Goal: Task Accomplishment & Management: Use online tool/utility

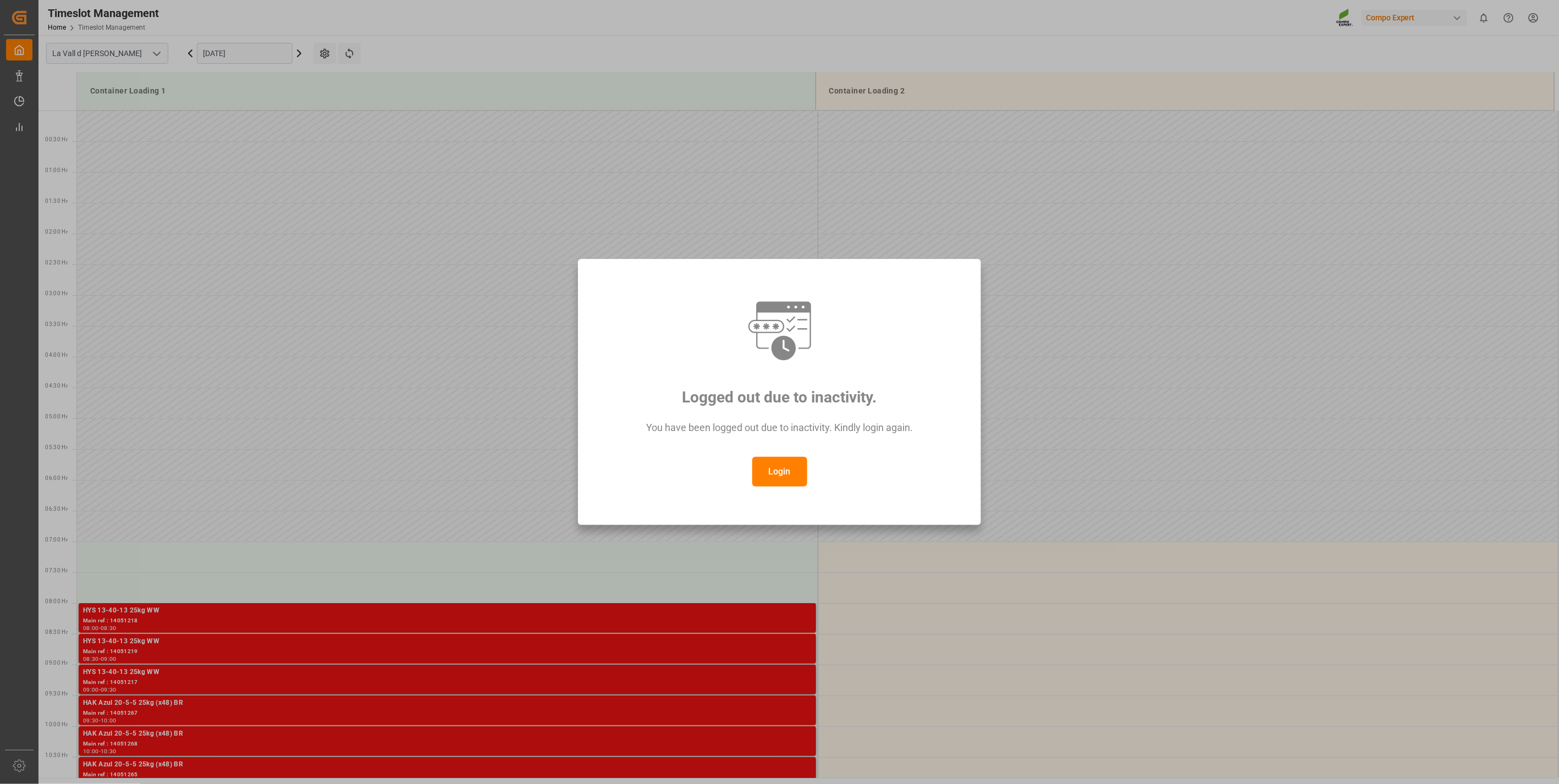
scroll to position [302, 0]
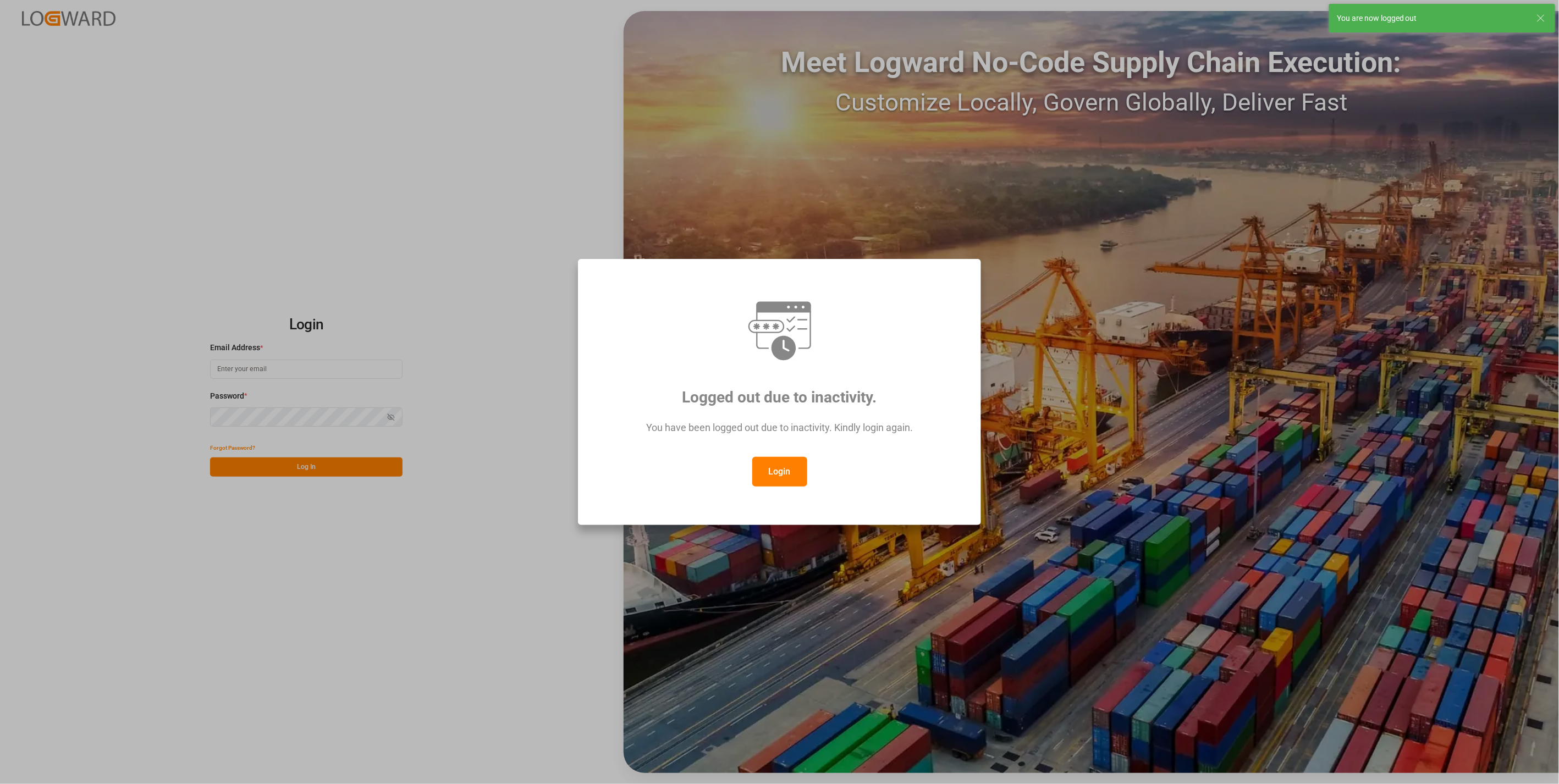
type input "[DOMAIN_NAME][EMAIL_ADDRESS][DOMAIN_NAME]"
click at [781, 488] on div "Logged out due to inactivity. You have been logged out due to inactivity. Kindl…" at bounding box center [780, 392] width 385 height 247
drag, startPoint x: 781, startPoint y: 468, endPoint x: 767, endPoint y: 465, distance: 14.3
click at [781, 468] on button "Login" at bounding box center [780, 472] width 55 height 30
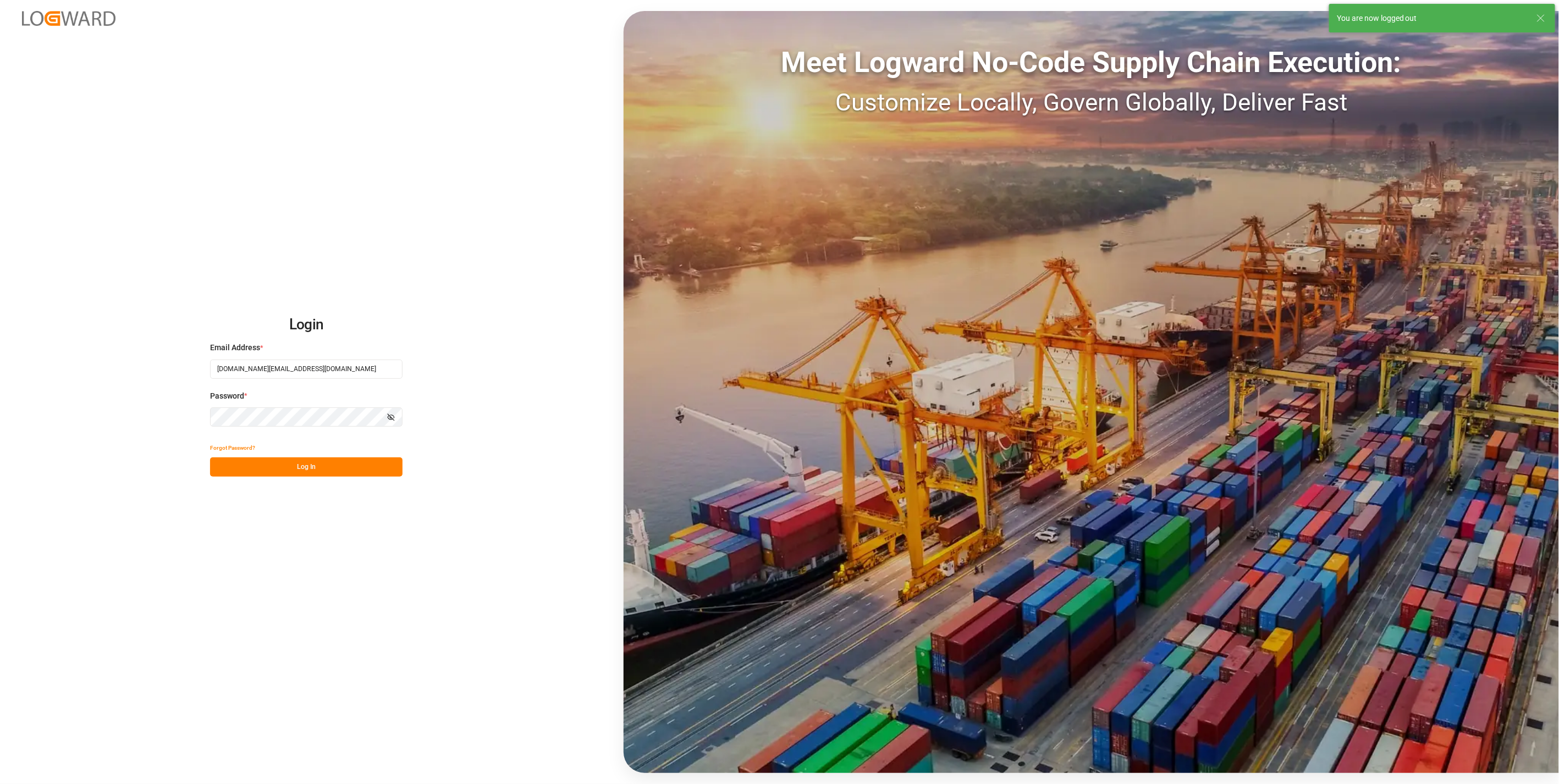
click at [288, 468] on button "Log In" at bounding box center [306, 467] width 192 height 19
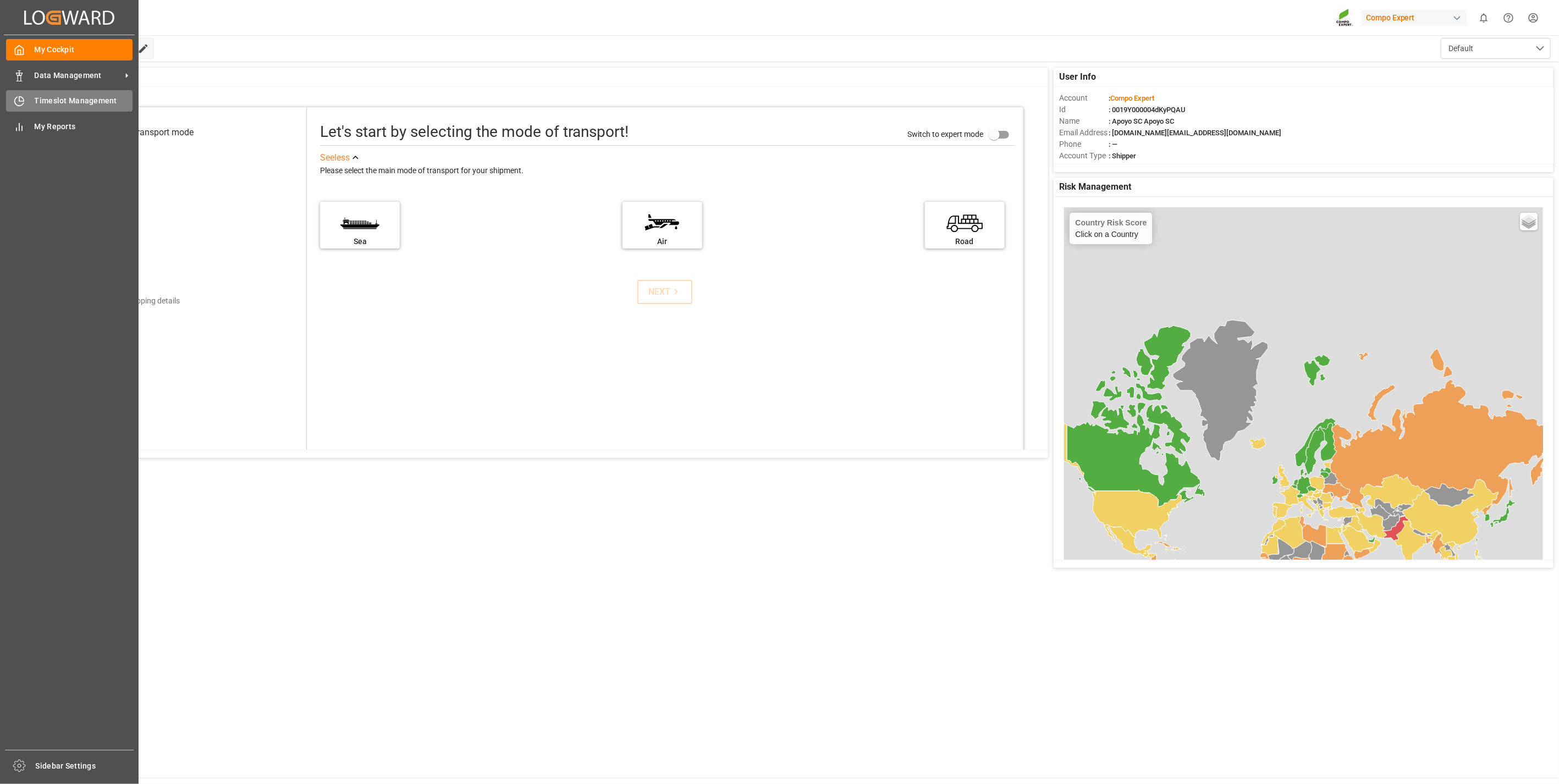
click at [17, 99] on icon at bounding box center [19, 101] width 11 height 11
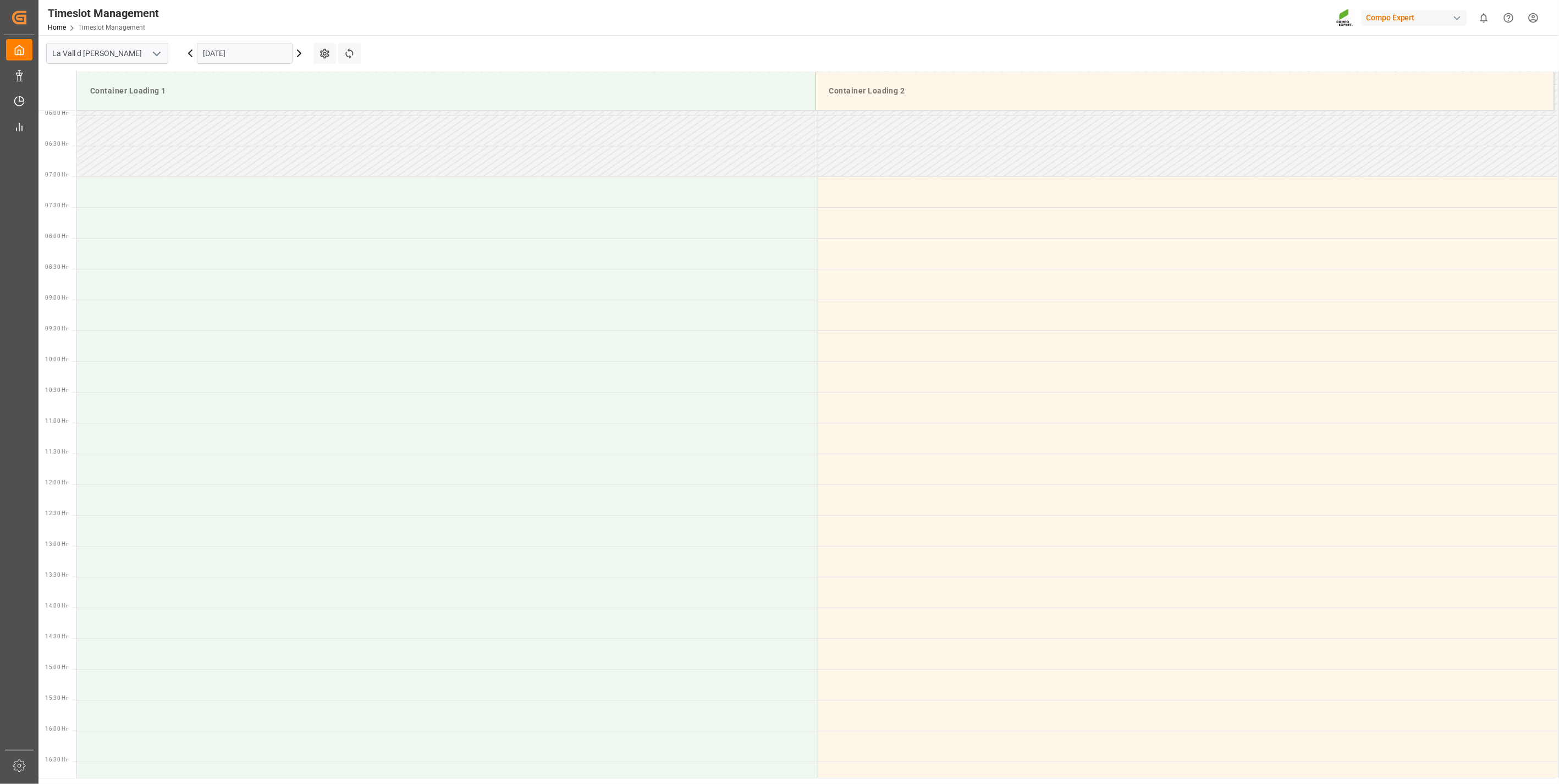
scroll to position [547, 0]
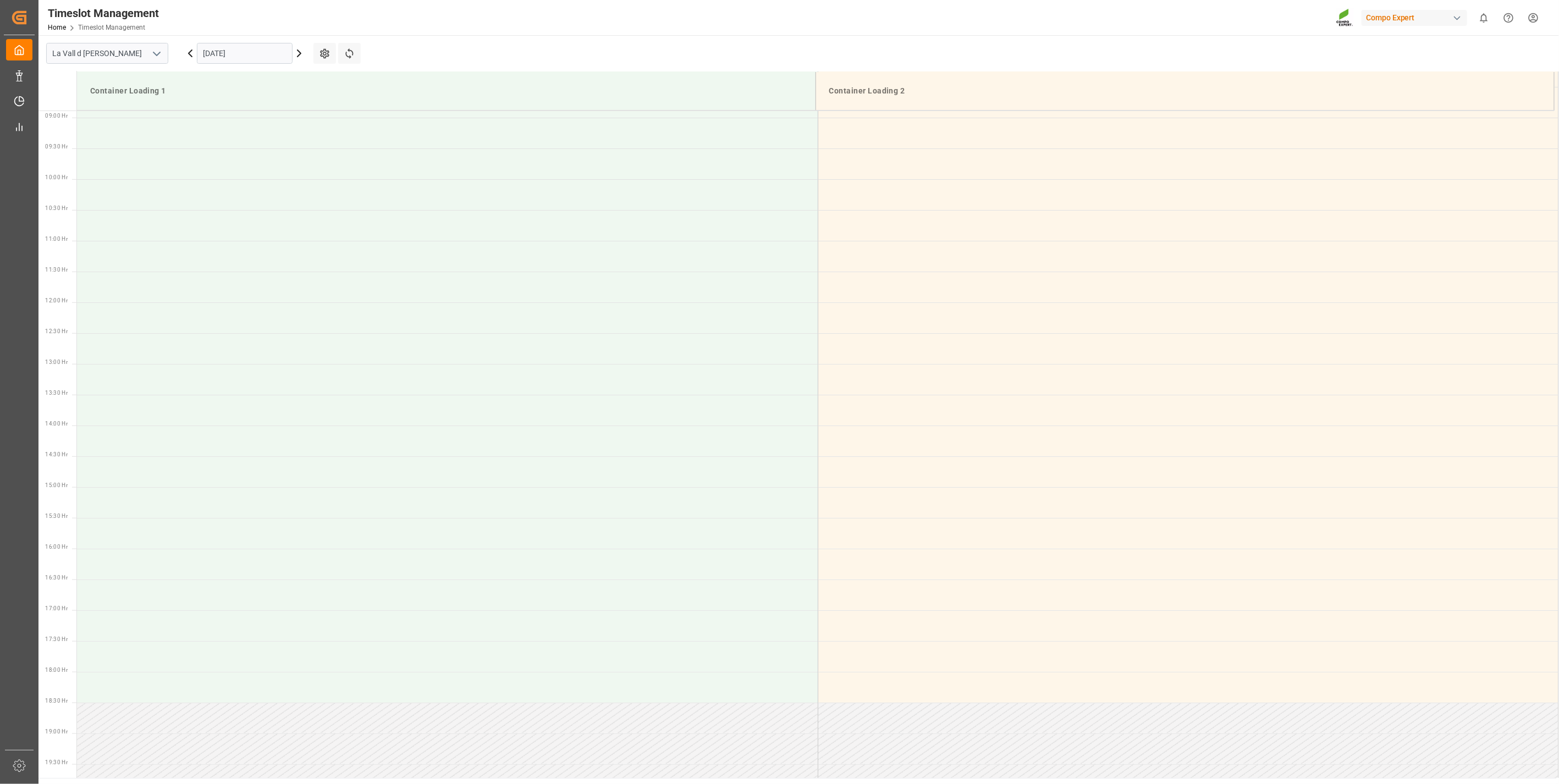
click at [205, 48] on input "[DATE]" at bounding box center [244, 54] width 95 height 21
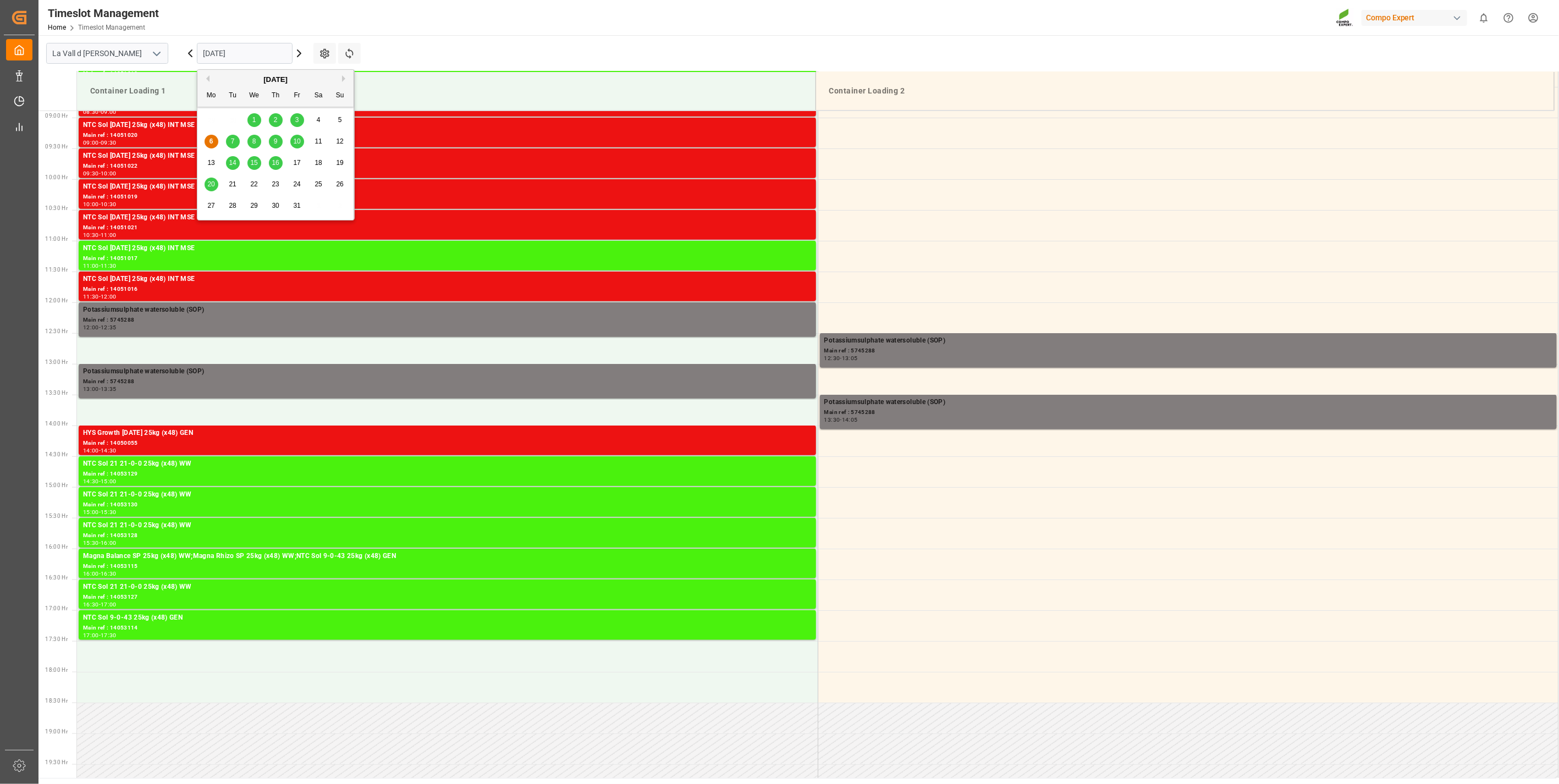
click at [452, 34] on div "Timeslot Management Home Timeslot Management Compo Expert 0 Notifications Only …" at bounding box center [795, 17] width 1528 height 35
